Goal: Information Seeking & Learning: Learn about a topic

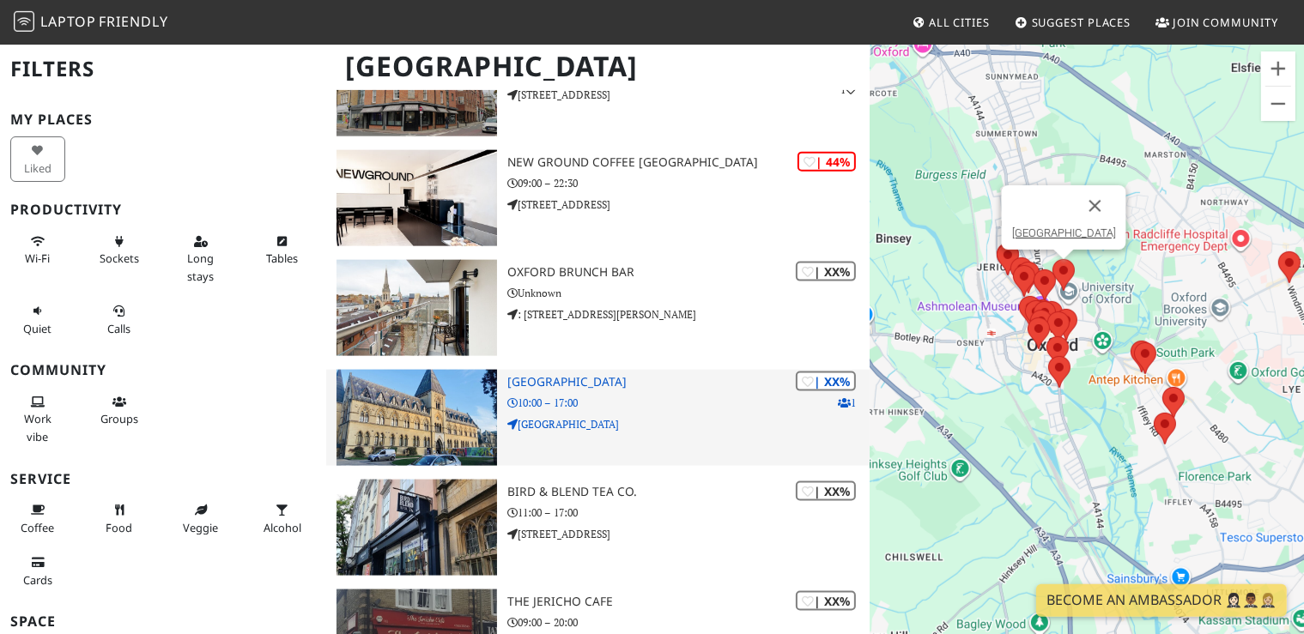
scroll to position [2194, 0]
click at [604, 374] on h3 "[GEOGRAPHIC_DATA]" at bounding box center [688, 381] width 362 height 15
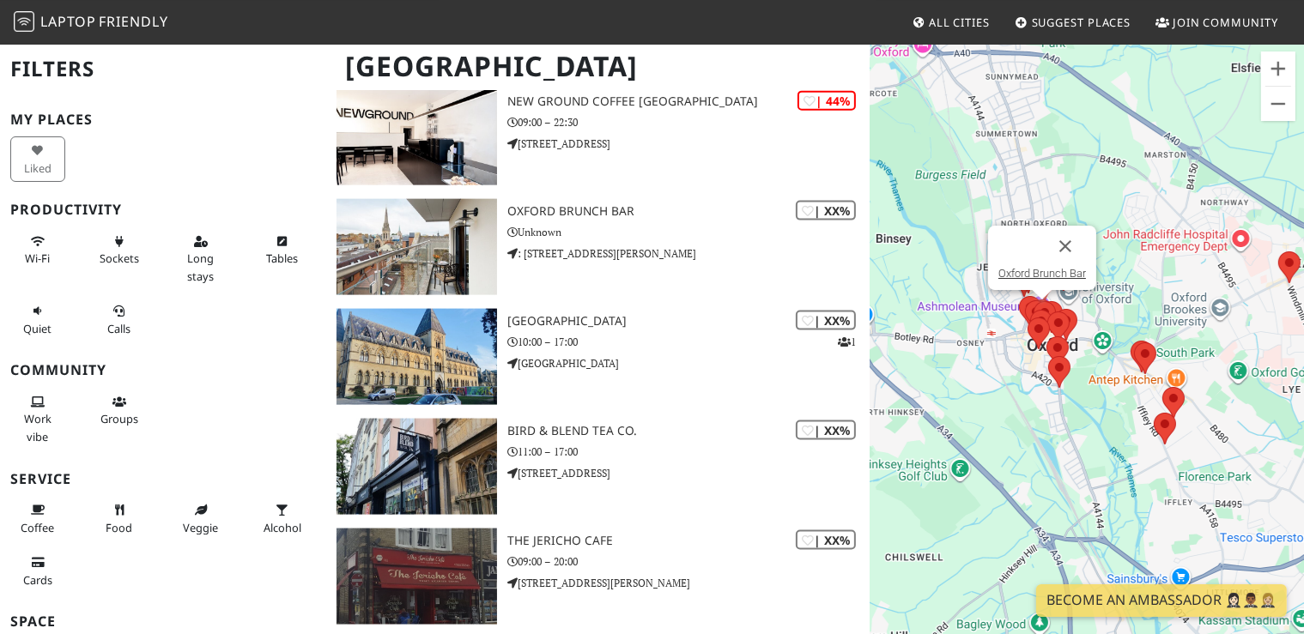
scroll to position [2269, 0]
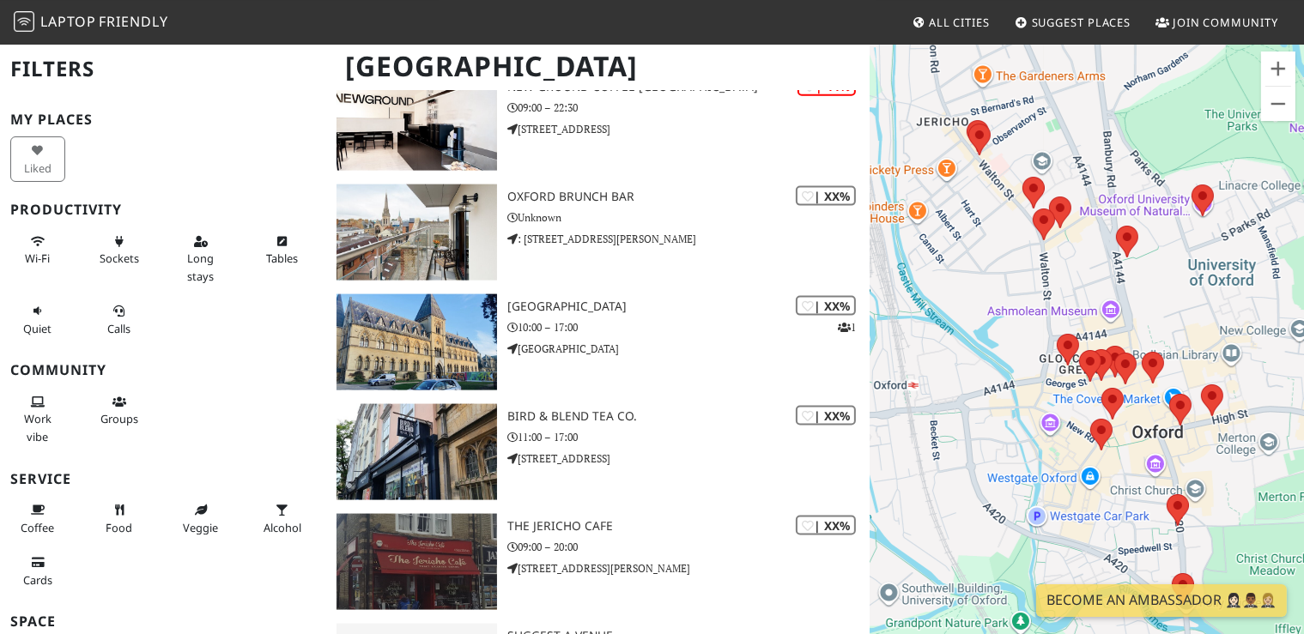
drag, startPoint x: 1019, startPoint y: 332, endPoint x: 1019, endPoint y: 355, distance: 23.2
click at [1019, 355] on div at bounding box center [1087, 360] width 434 height 634
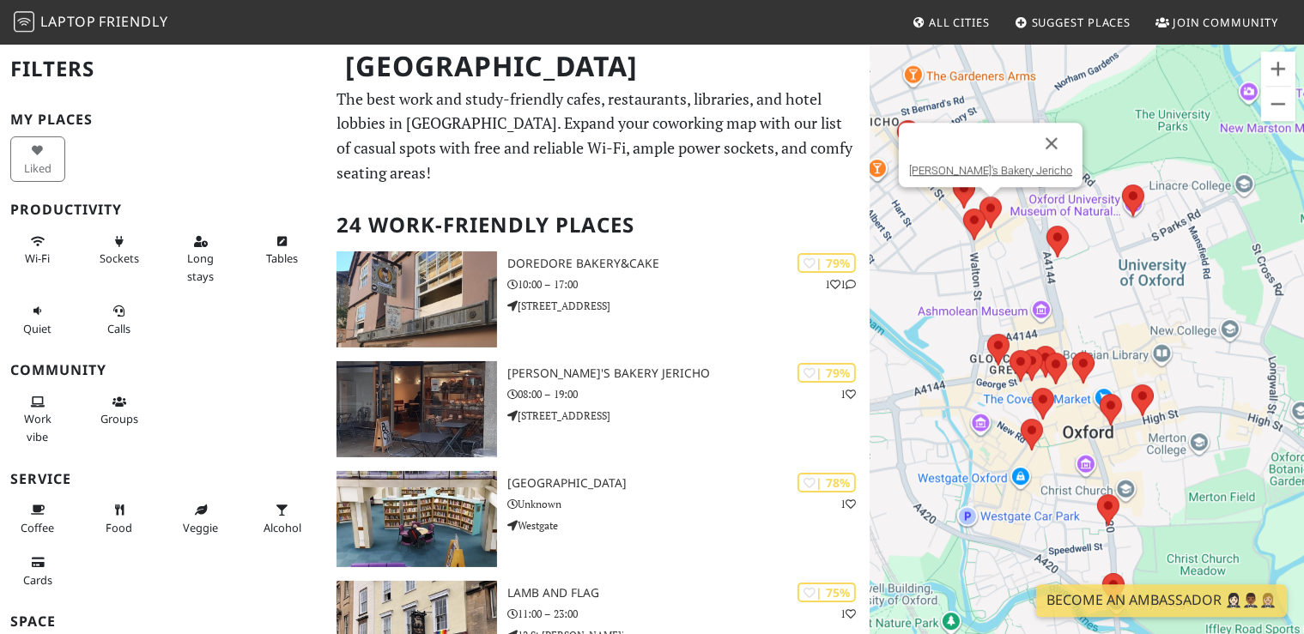
scroll to position [6, 0]
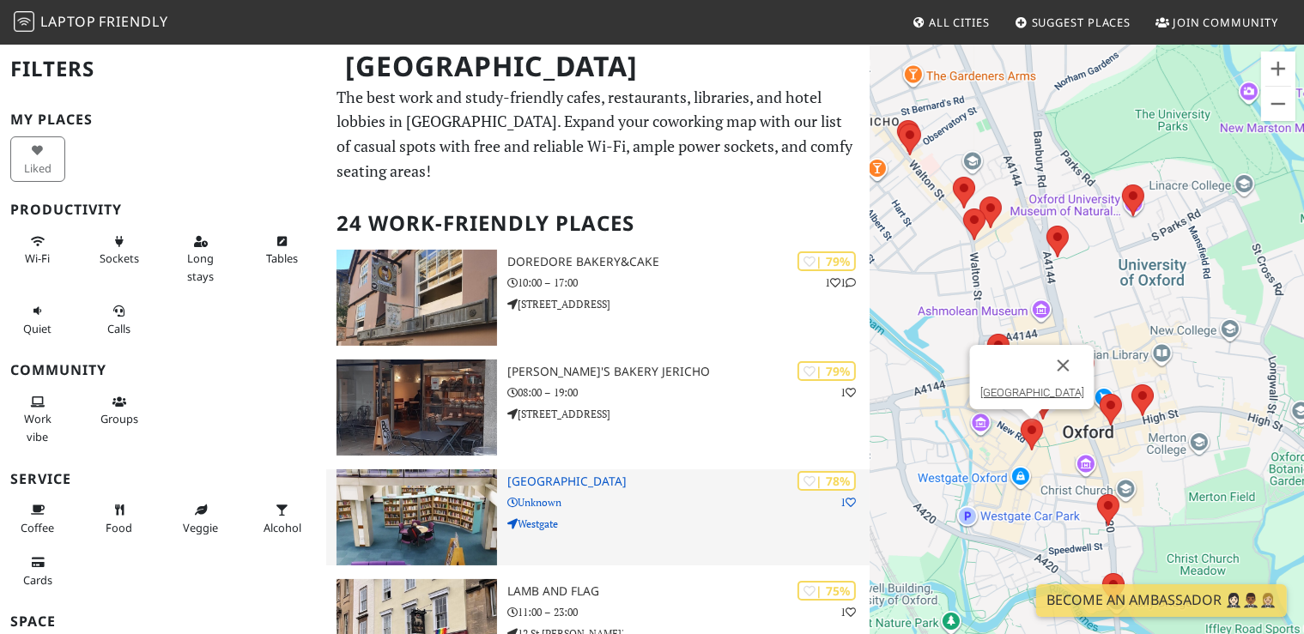
click at [636, 475] on h3 "[GEOGRAPHIC_DATA]" at bounding box center [688, 482] width 362 height 15
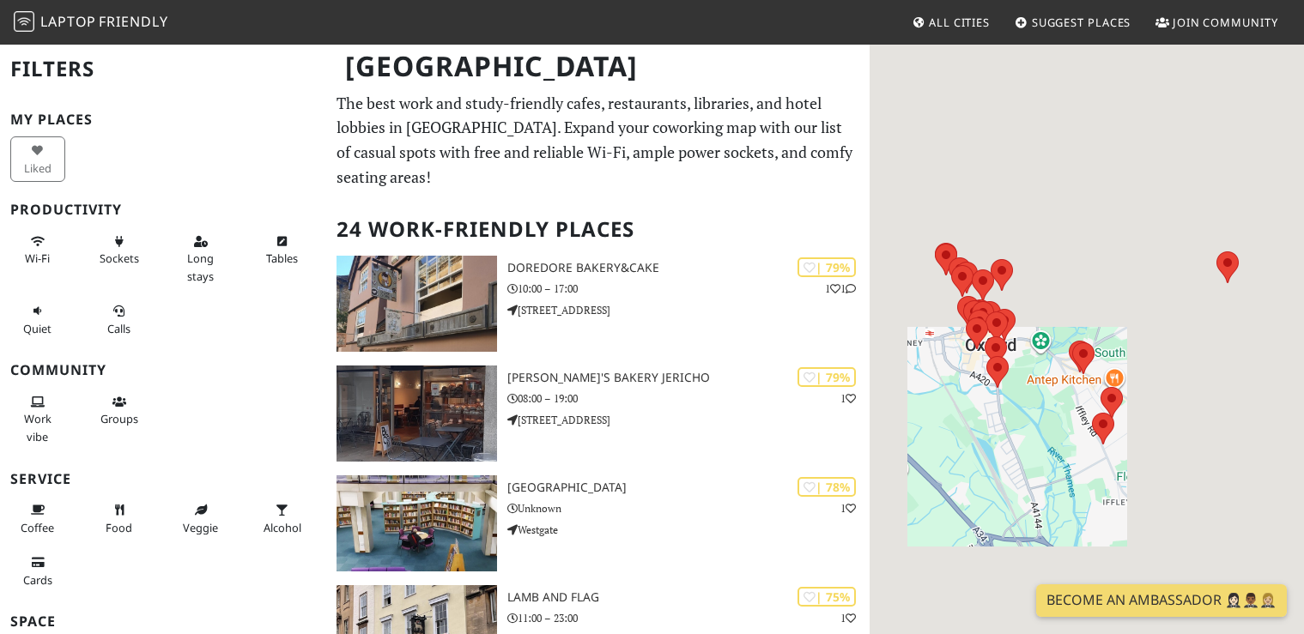
scroll to position [6, 0]
